Goal: Information Seeking & Learning: Learn about a topic

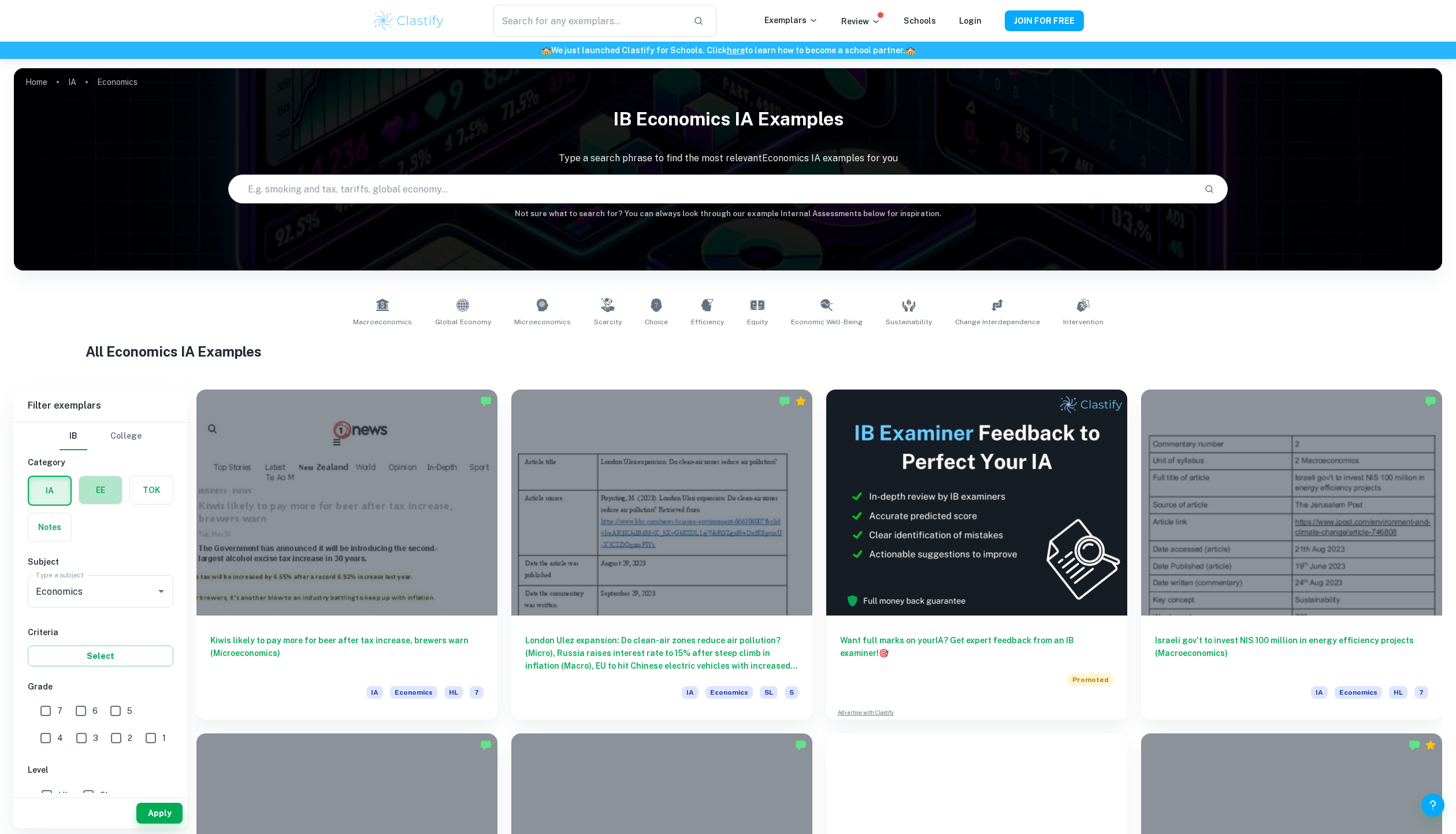
click at [107, 495] on label "button" at bounding box center [101, 490] width 42 height 27
click at [0, 0] on input "radio" at bounding box center [0, 0] width 0 height 0
click at [154, 806] on button "Apply" at bounding box center [159, 813] width 46 height 21
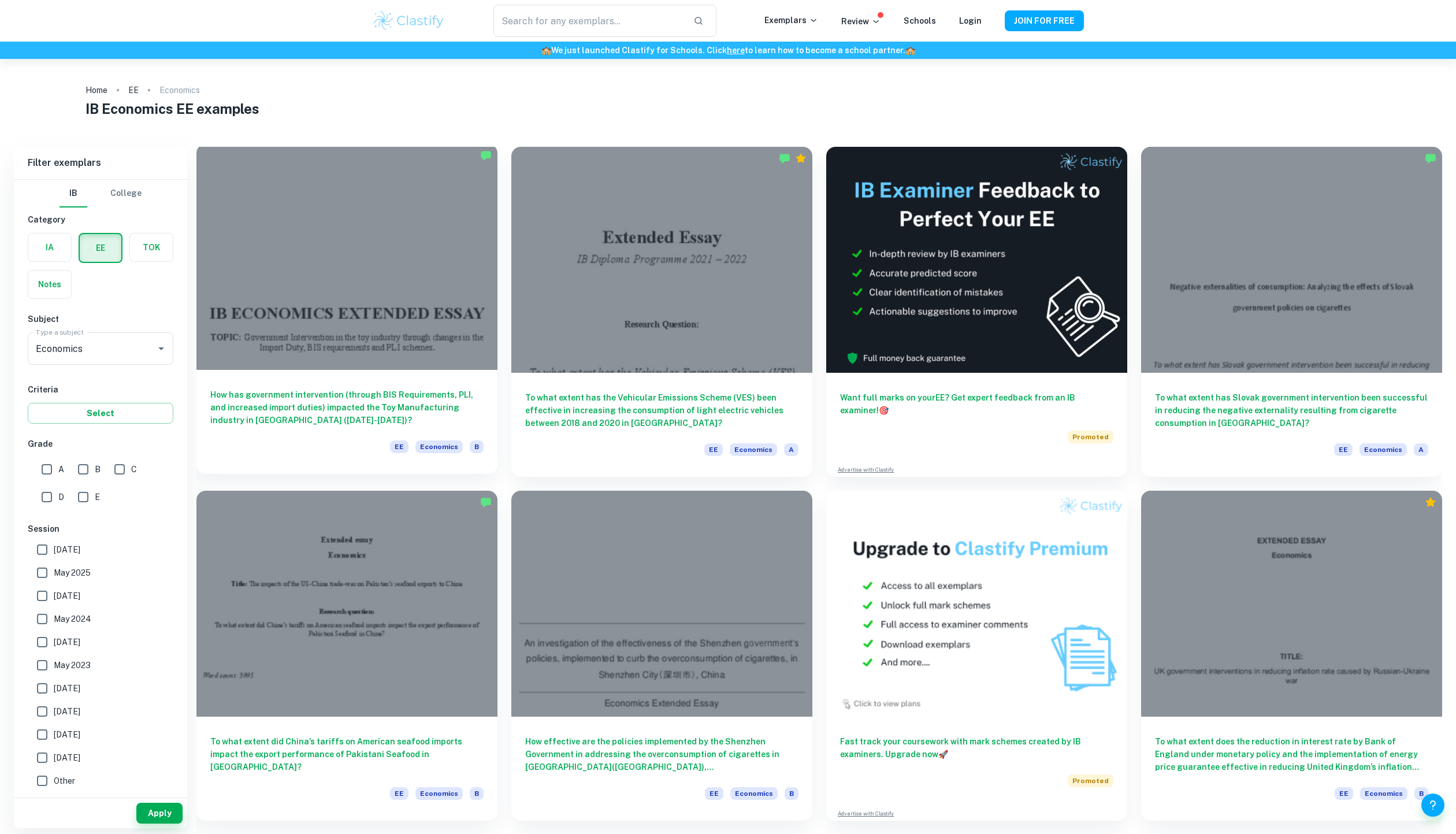
click at [390, 186] on div at bounding box center [347, 257] width 301 height 226
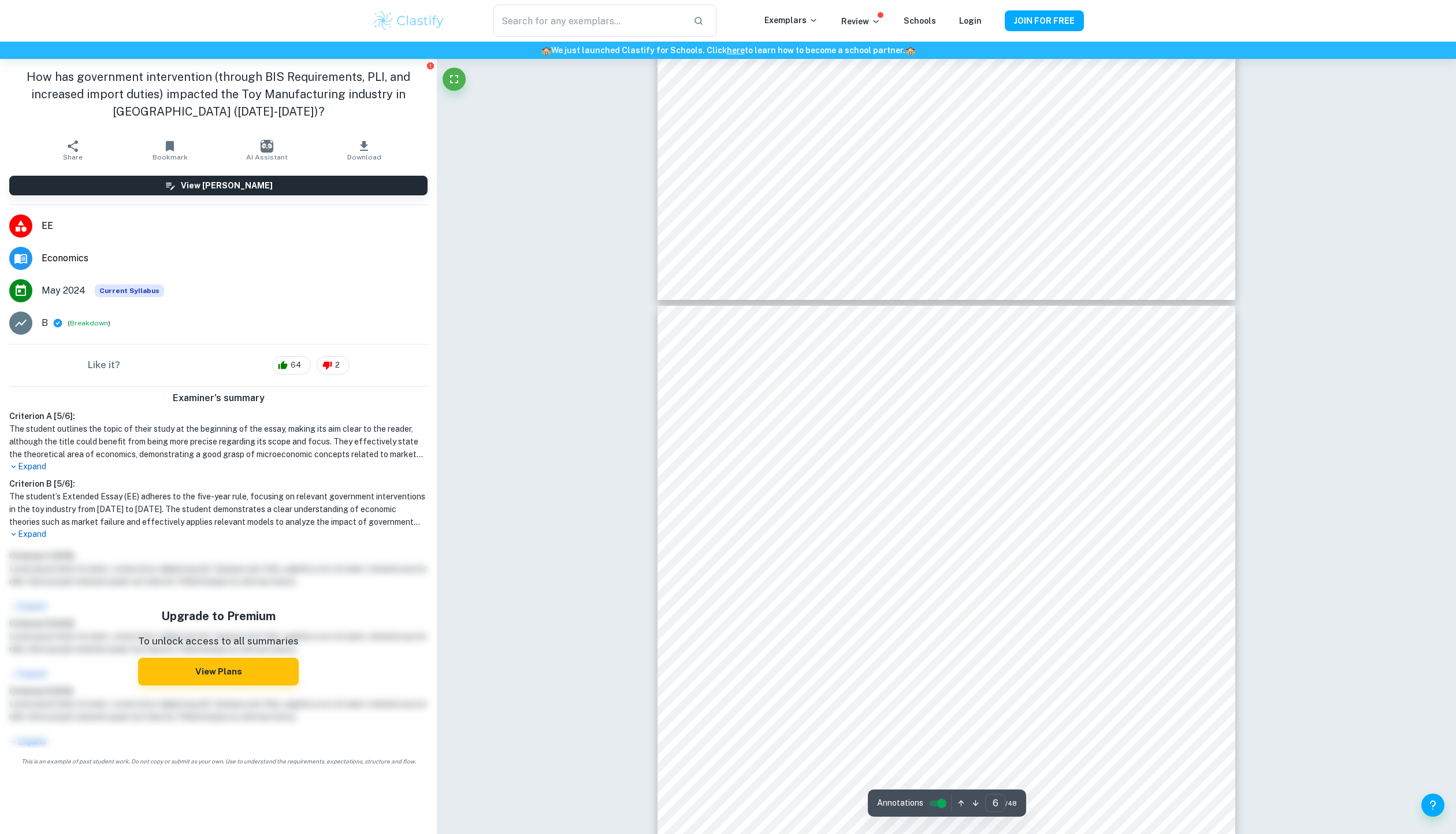
scroll to position [4172, 0]
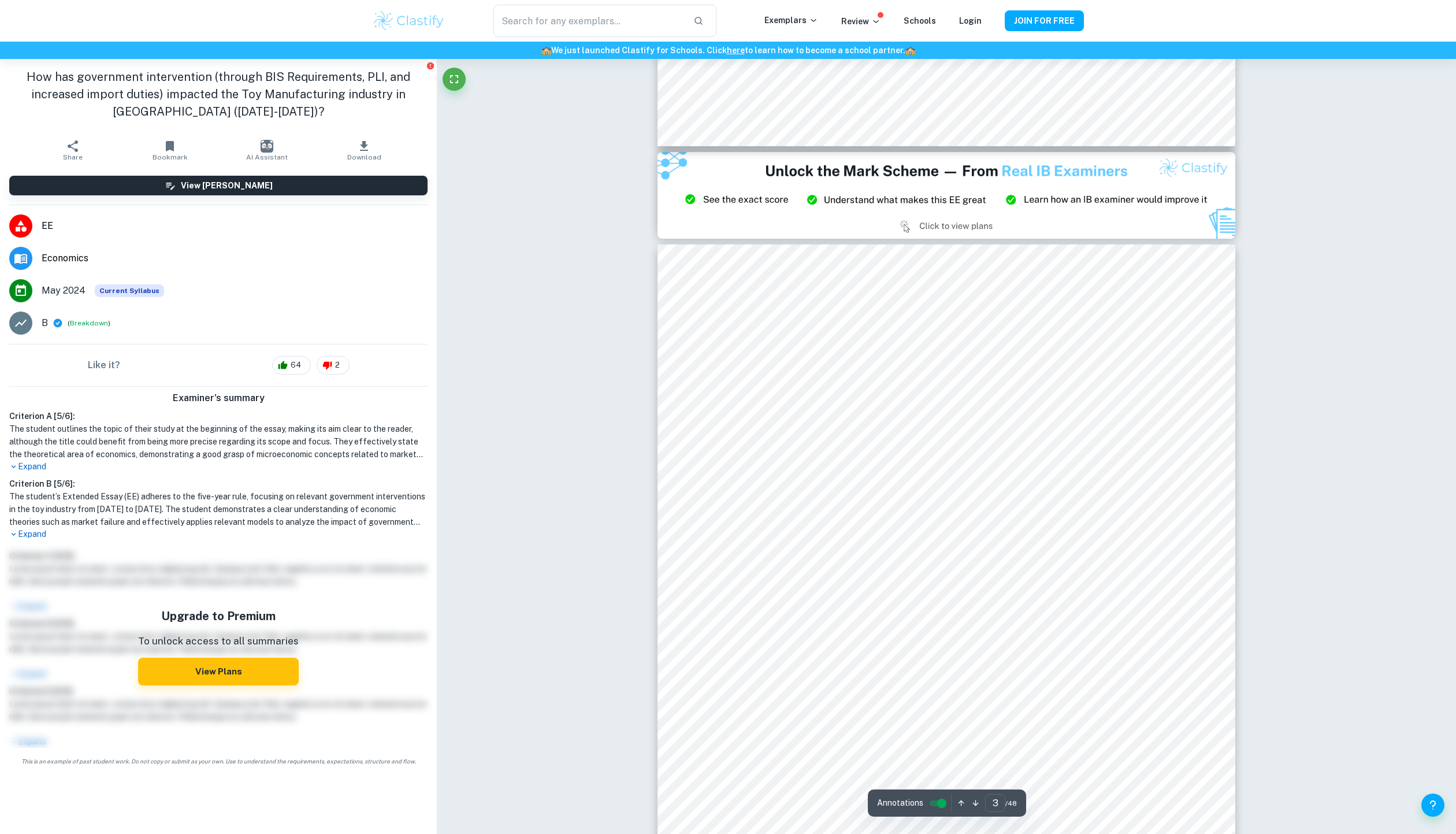
type input "2"
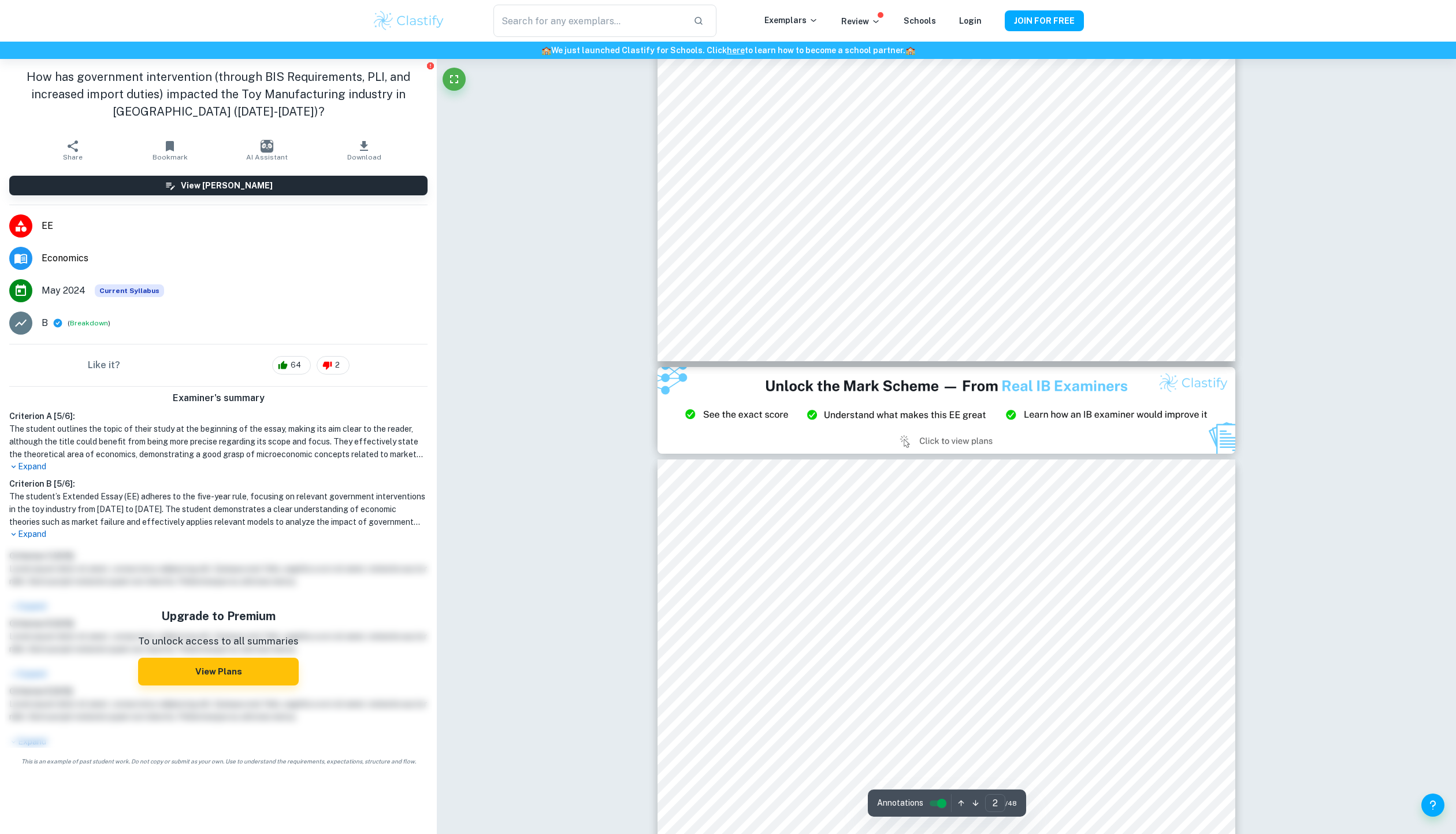
scroll to position [1370, 0]
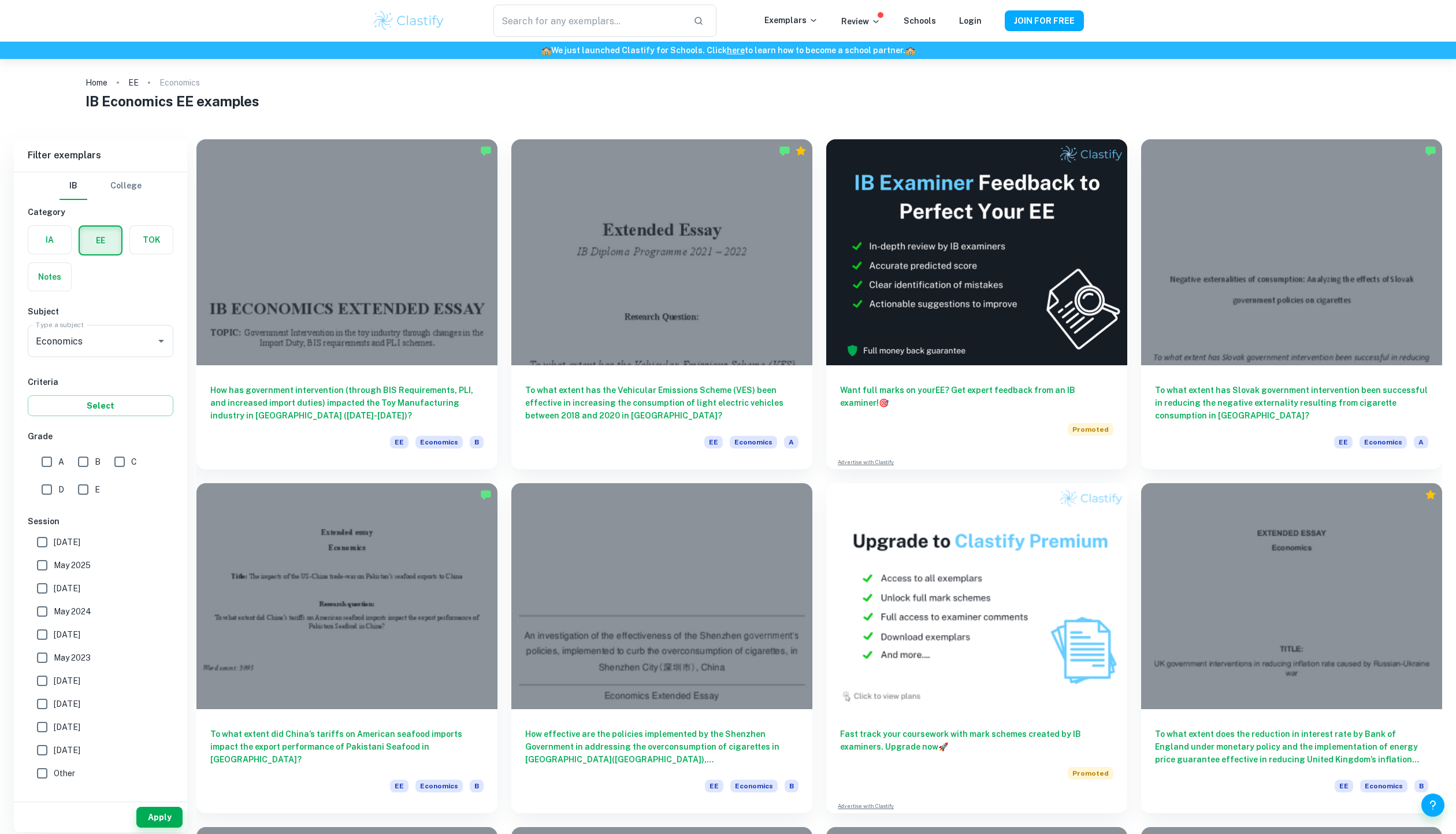
scroll to position [12, 0]
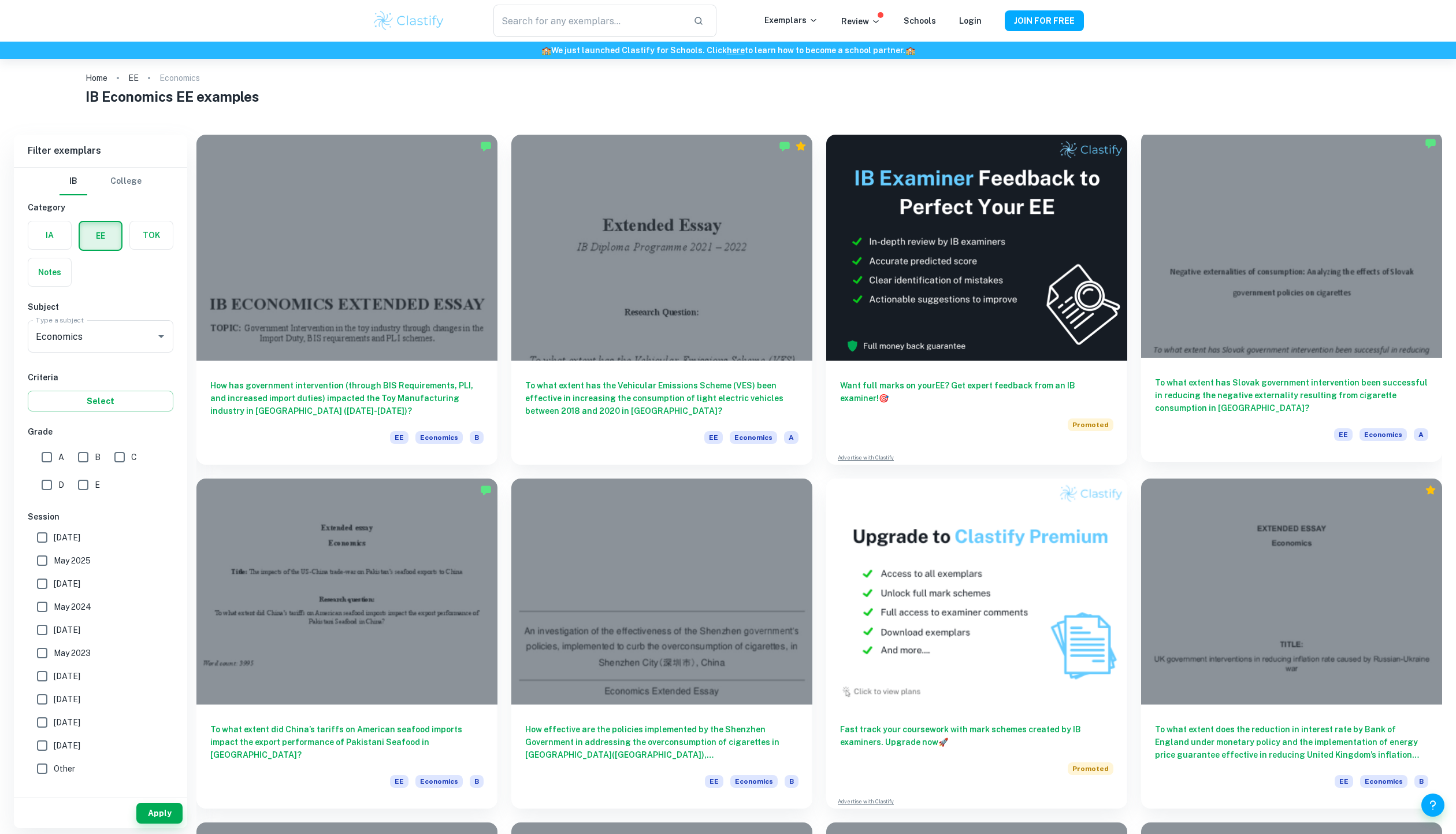
click at [1219, 274] on div at bounding box center [1291, 245] width 301 height 226
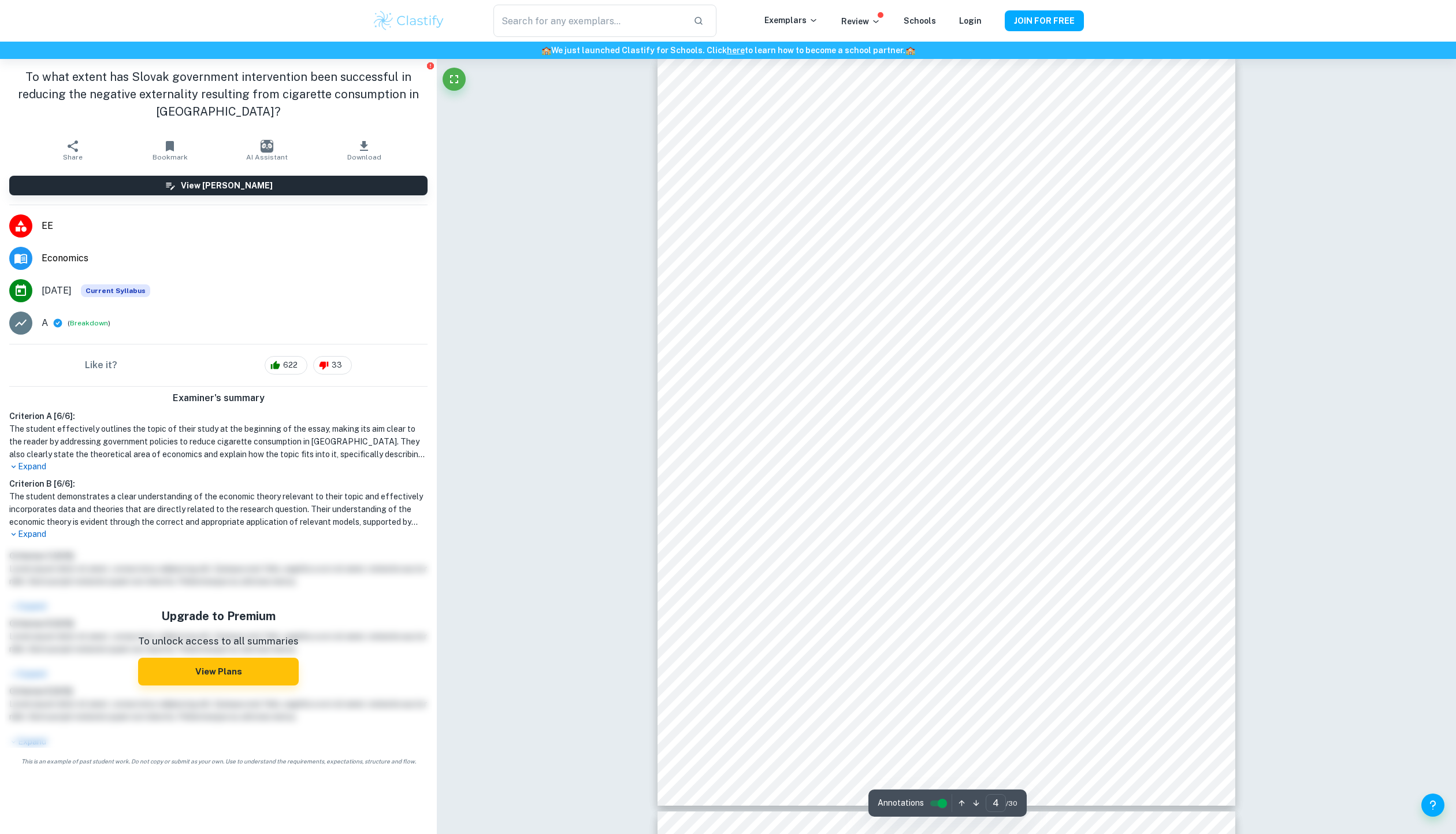
scroll to position [2526, 0]
type input "9"
